Goal: Task Accomplishment & Management: Complete application form

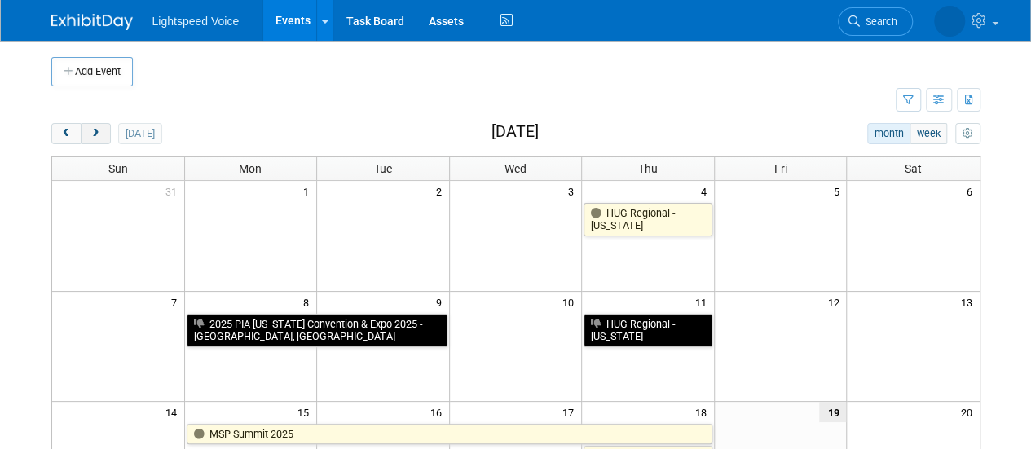
click at [95, 134] on span "next" at bounding box center [96, 134] width 12 height 11
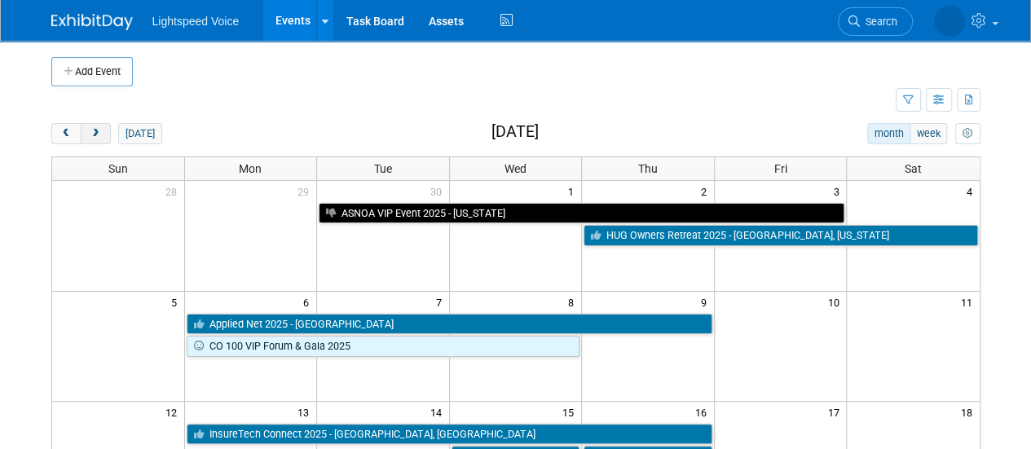
click at [95, 134] on span "next" at bounding box center [96, 134] width 12 height 11
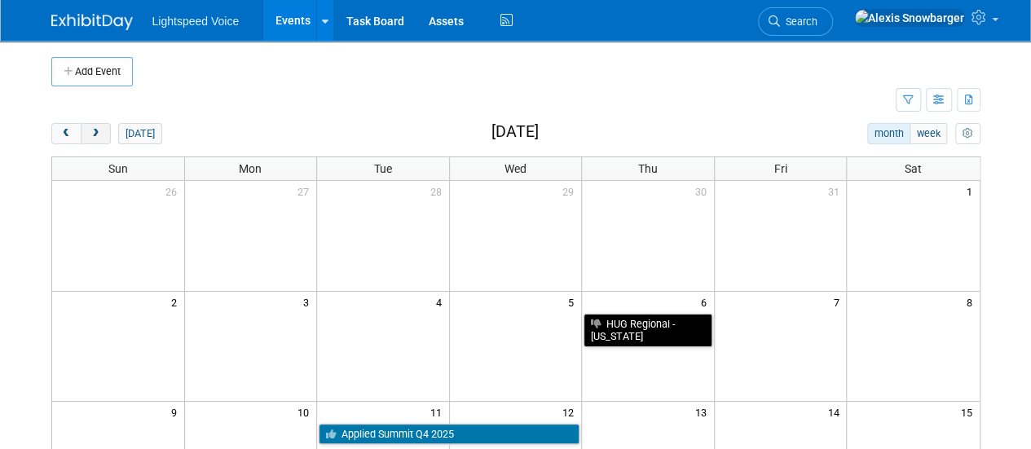
click at [95, 134] on span "next" at bounding box center [96, 134] width 12 height 11
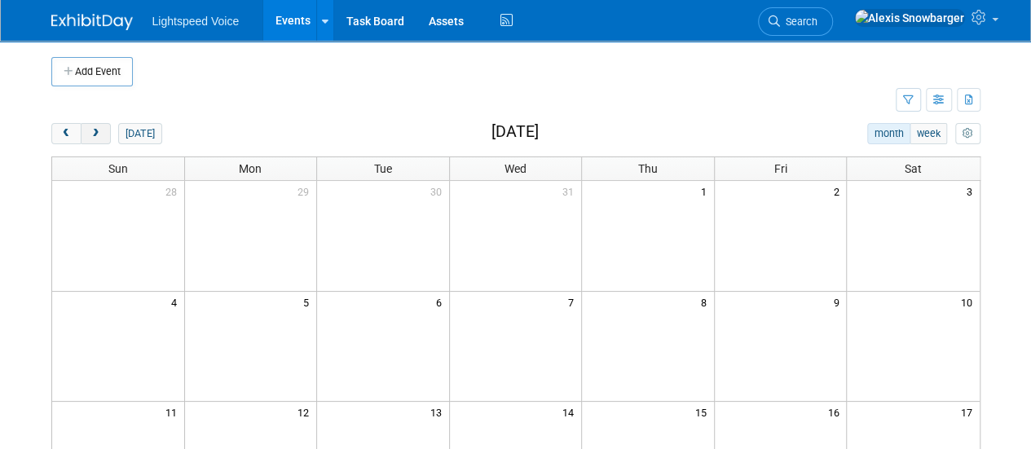
click at [95, 134] on span "next" at bounding box center [96, 134] width 12 height 11
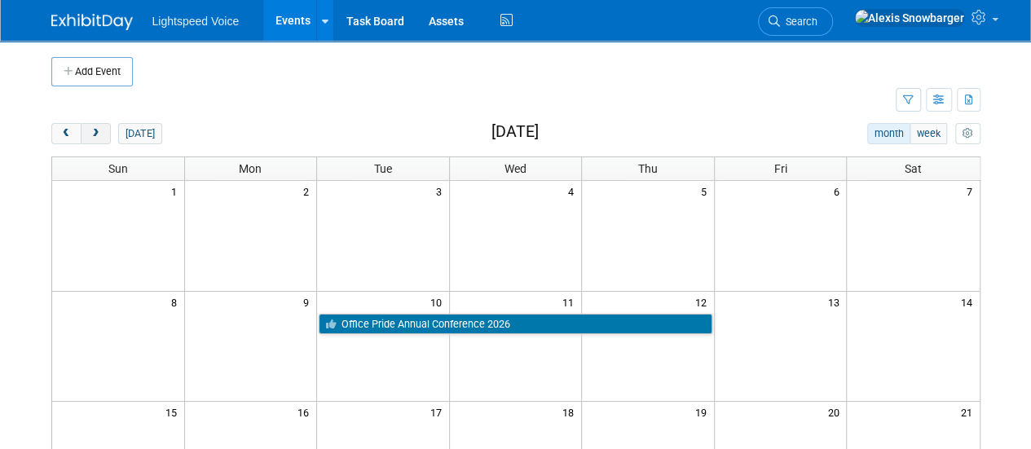
click at [95, 134] on span "next" at bounding box center [96, 134] width 12 height 11
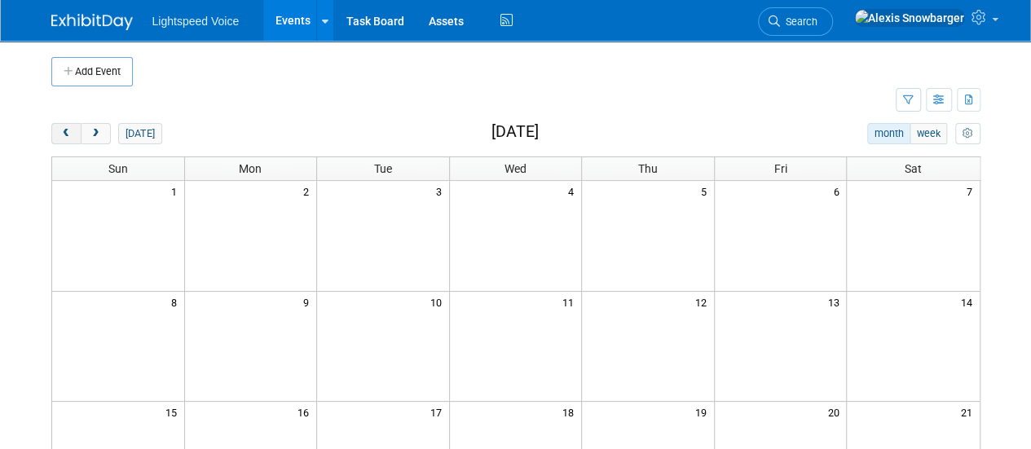
click at [67, 131] on span "prev" at bounding box center [66, 134] width 12 height 11
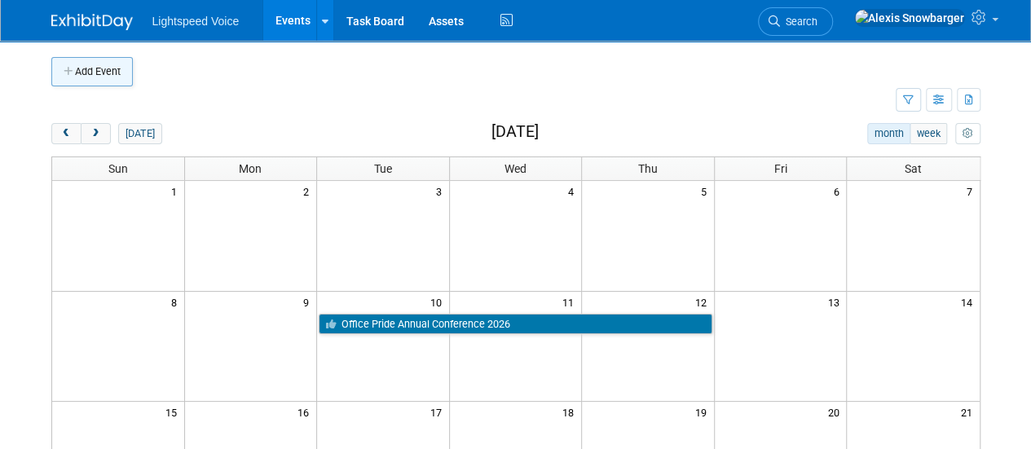
click at [77, 73] on button "Add Event" at bounding box center [91, 71] width 81 height 29
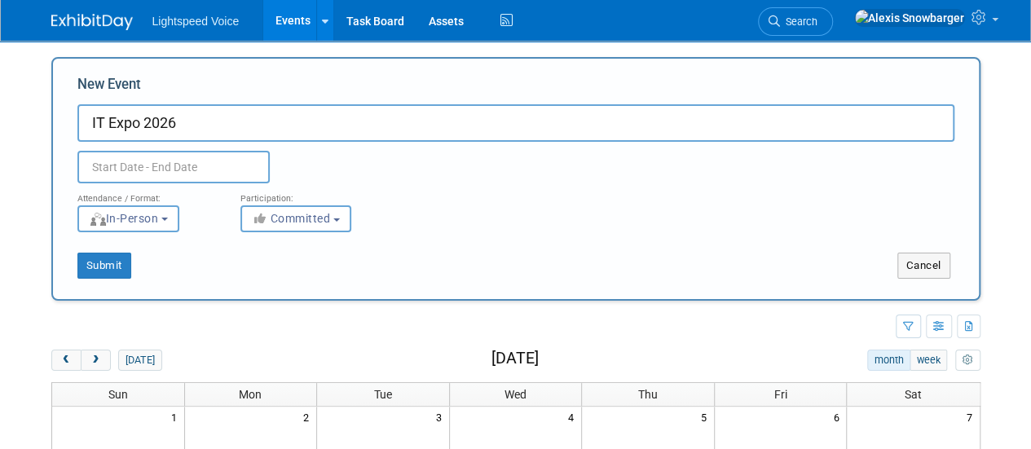
type input "IT Expo 2026"
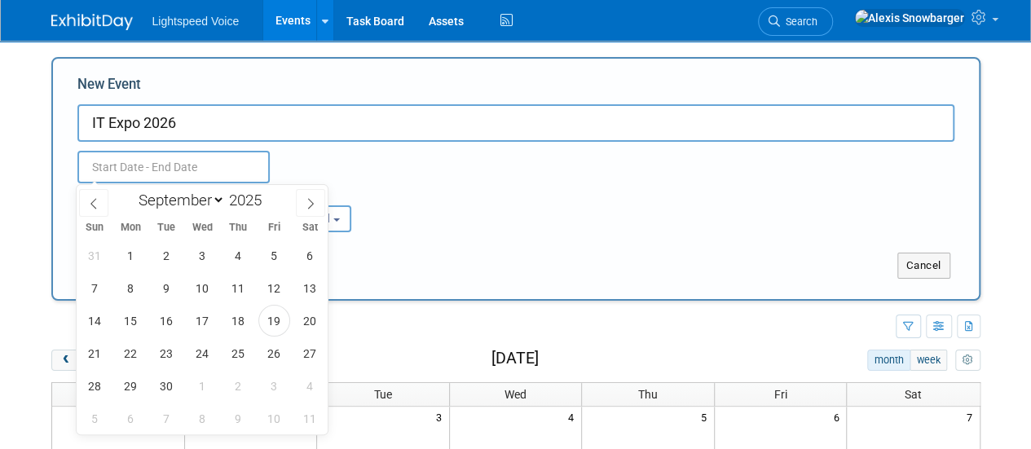
click at [127, 162] on input "text" at bounding box center [173, 167] width 192 height 33
click at [183, 196] on select "January February March April May June July August September October November De…" at bounding box center [178, 200] width 94 height 20
select select "1"
click at [131, 190] on select "January February March April May June July August September October November De…" at bounding box center [178, 200] width 94 height 20
click at [269, 195] on span at bounding box center [267, 196] width 11 height 10
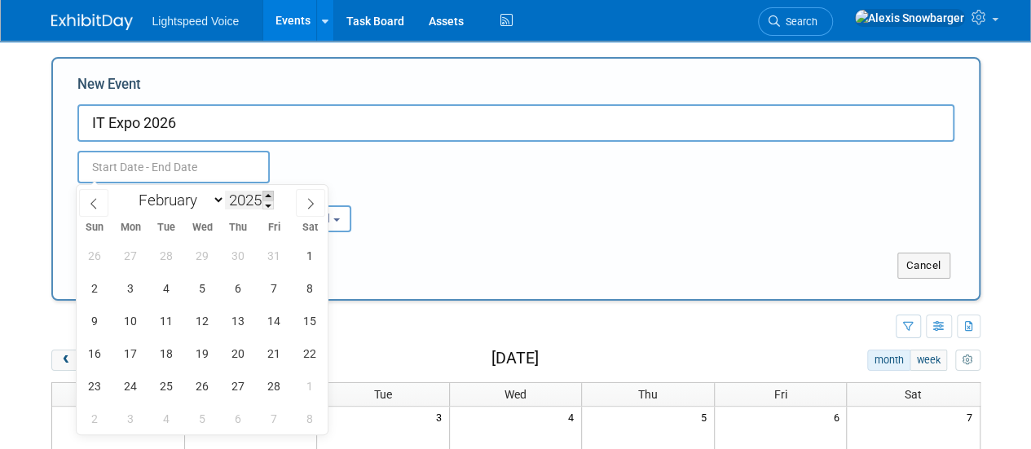
type input "2026"
click at [158, 286] on span "10" at bounding box center [167, 288] width 32 height 32
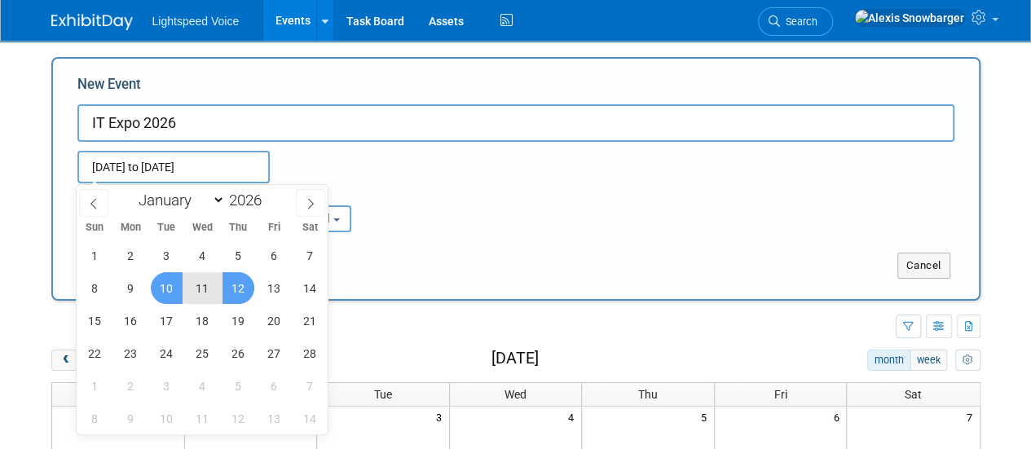
click at [244, 288] on span "12" at bounding box center [238, 288] width 32 height 32
type input "[DATE] to [DATE]"
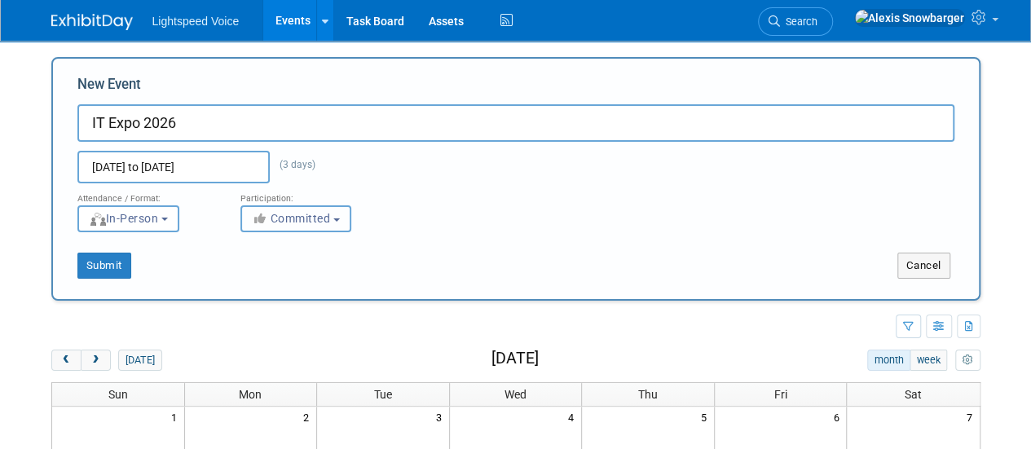
click at [295, 219] on span "Committed" at bounding box center [291, 218] width 79 height 13
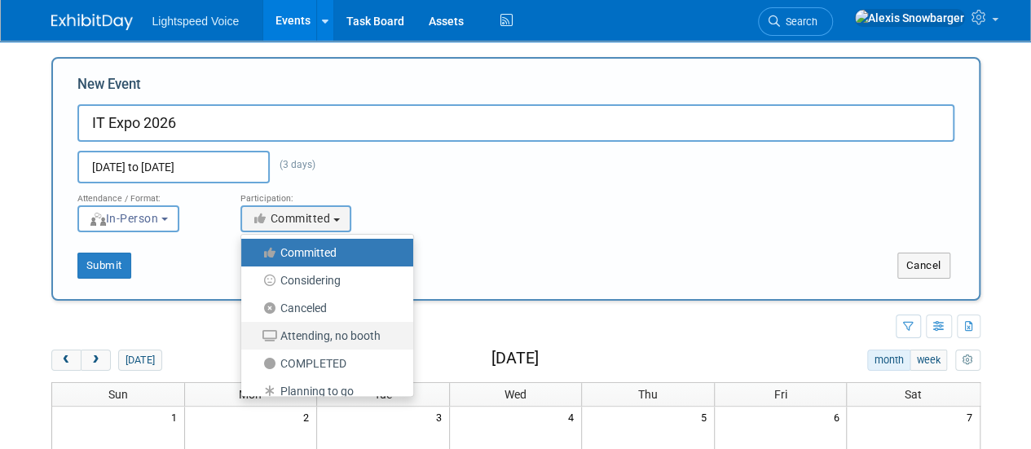
click at [370, 343] on label "Attending, no booth" at bounding box center [322, 335] width 147 height 21
click at [256, 341] on input "Attending, no booth" at bounding box center [250, 336] width 11 height 11
select select "102"
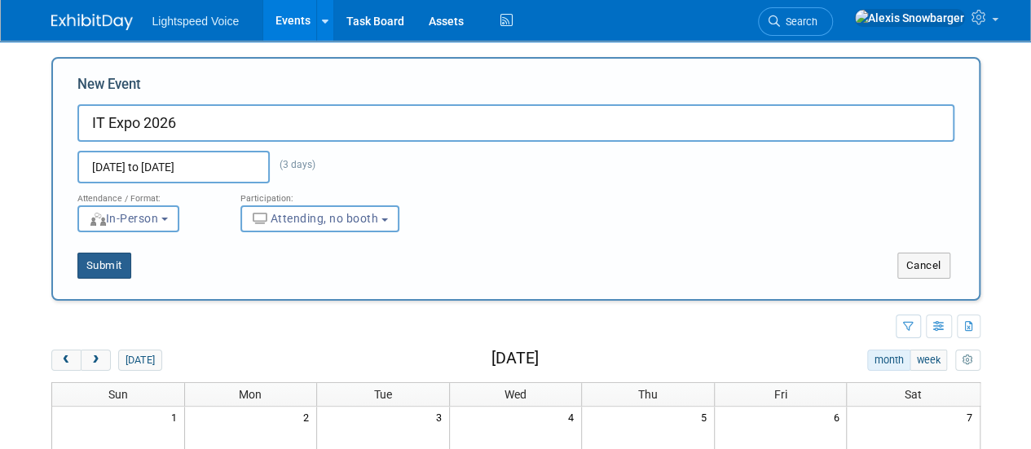
click at [125, 263] on button "Submit" at bounding box center [104, 266] width 54 height 26
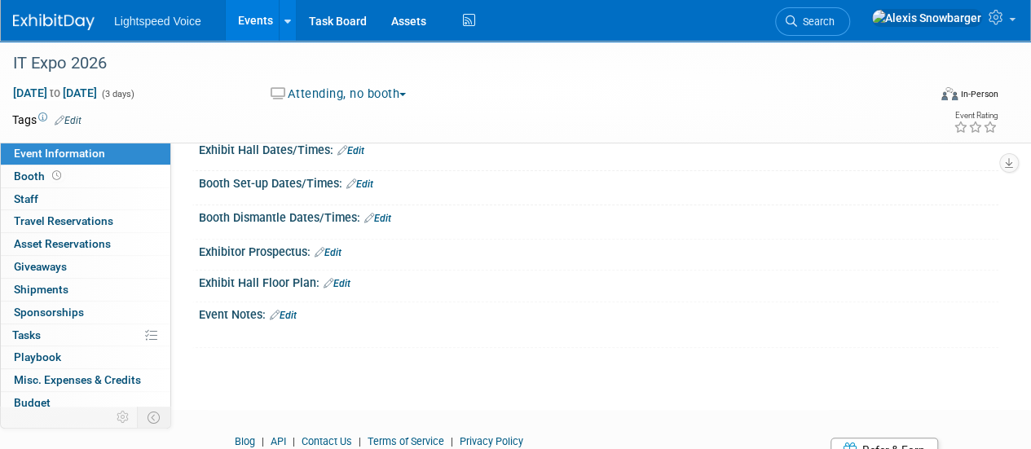
scroll to position [168, 0]
click at [294, 314] on link "Edit" at bounding box center [283, 314] width 27 height 11
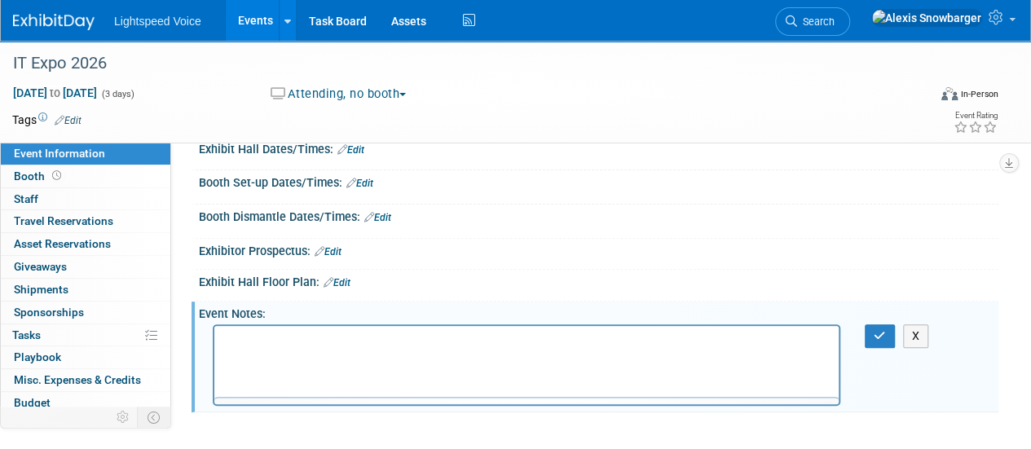
scroll to position [0, 0]
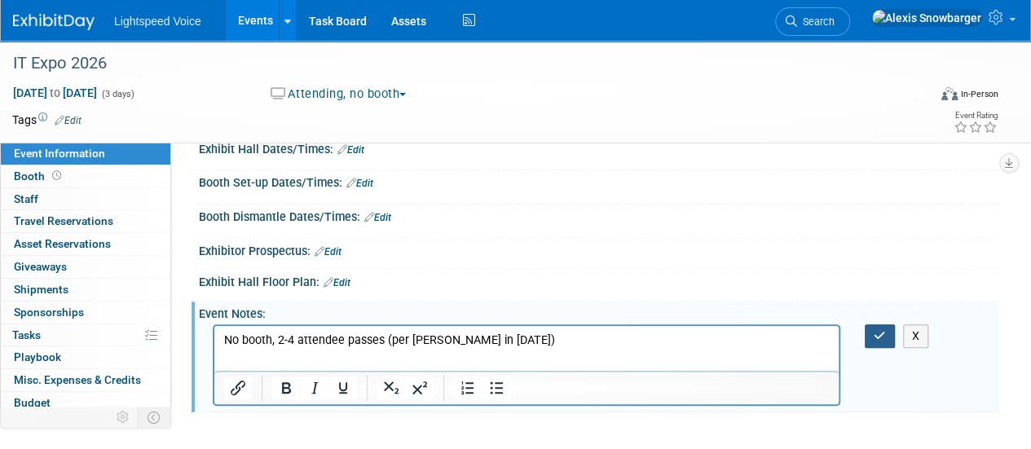
click at [880, 330] on icon "button" at bounding box center [880, 335] width 12 height 11
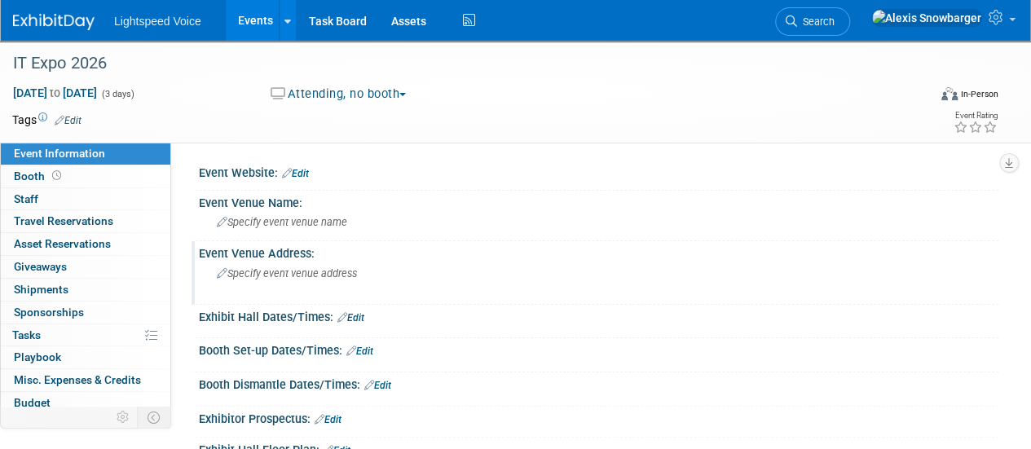
click at [298, 279] on span "Specify event venue address" at bounding box center [287, 273] width 140 height 12
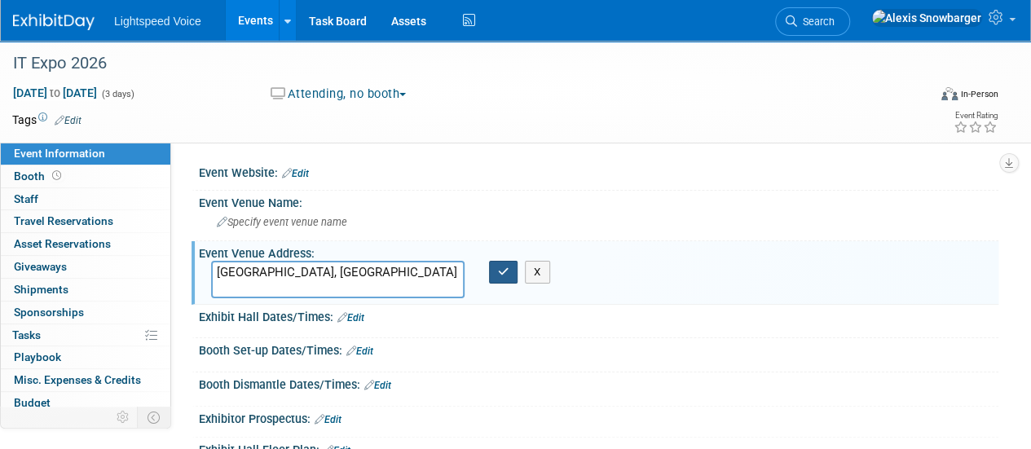
type textarea "[GEOGRAPHIC_DATA], [GEOGRAPHIC_DATA]"
click at [494, 275] on button "button" at bounding box center [503, 272] width 29 height 23
